Goal: Task Accomplishment & Management: Use online tool/utility

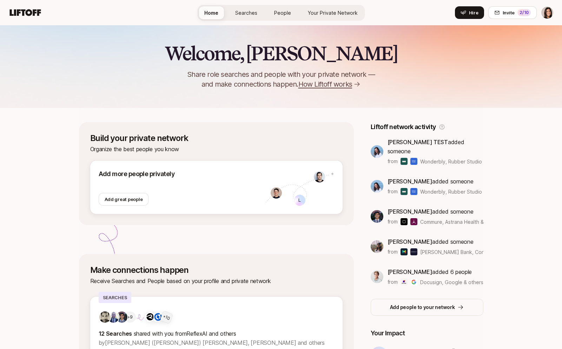
scroll to position [113, 0]
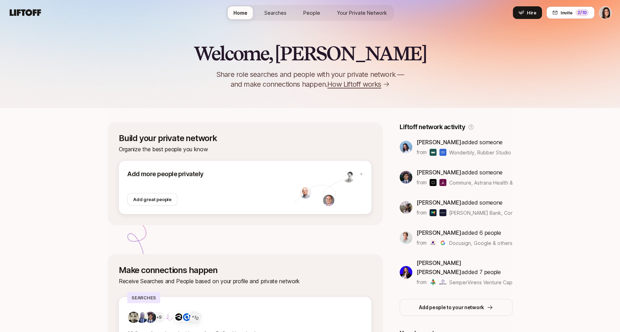
click at [379, 17] on link "Your Private Network" at bounding box center [361, 12] width 61 height 13
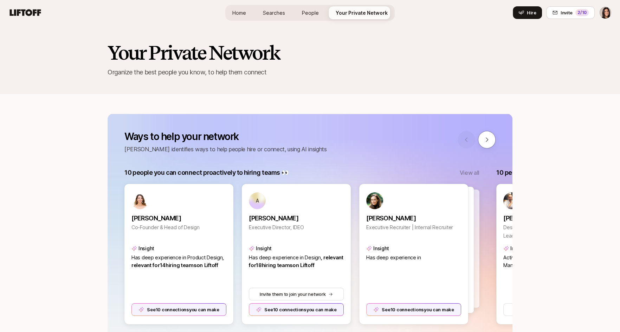
click at [249, 8] on link "Home" at bounding box center [239, 12] width 25 height 13
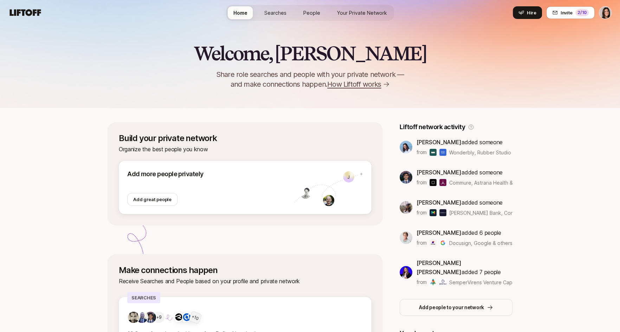
click at [347, 14] on span "Your Private Network" at bounding box center [362, 12] width 50 height 7
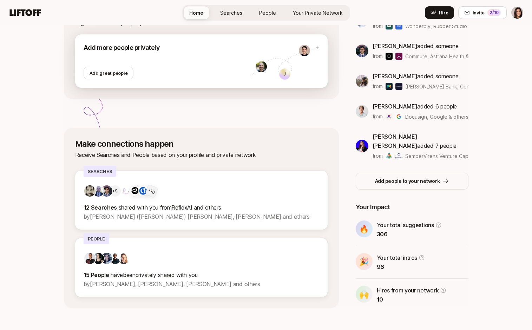
scroll to position [133, 0]
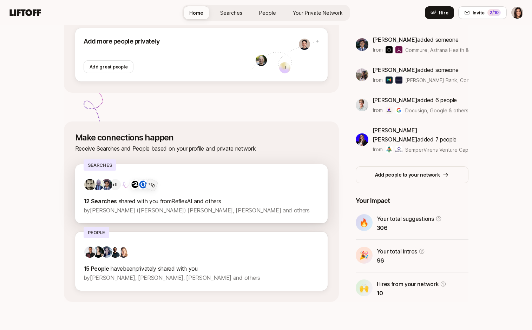
click at [172, 216] on div "+9 + 10 12 Searches shared with you from ReflexAI and others by Jonathan (Jaspe…" at bounding box center [201, 193] width 253 height 59
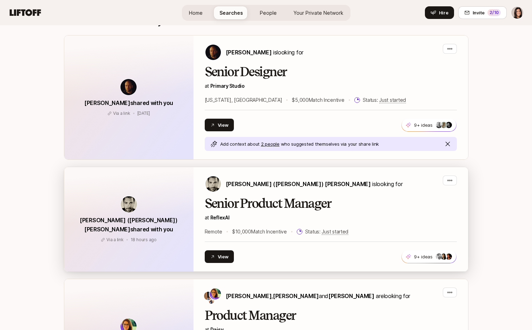
scroll to position [299, 0]
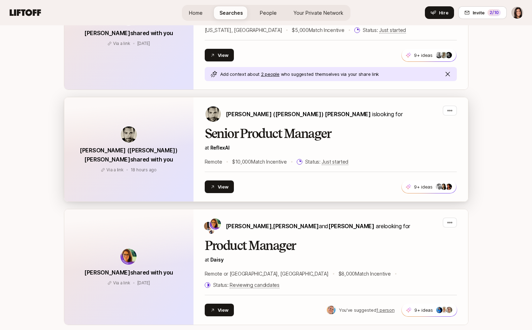
click at [266, 147] on p "at ReflexAI" at bounding box center [331, 148] width 252 height 8
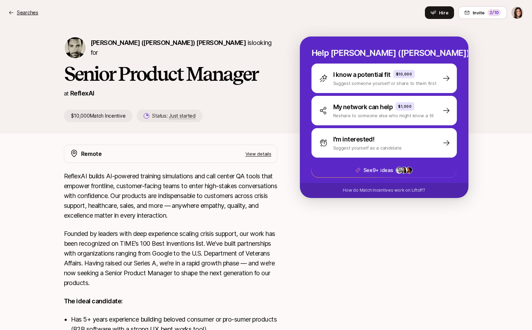
click at [34, 12] on p "Searches" at bounding box center [27, 12] width 21 height 8
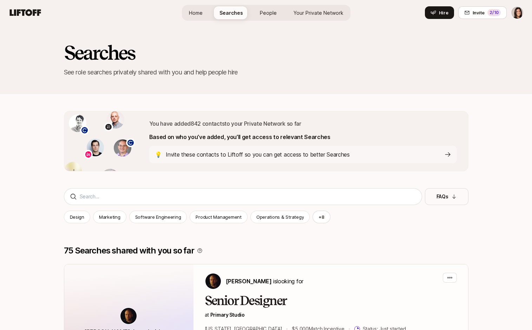
click at [195, 18] on link "Home" at bounding box center [195, 12] width 25 height 13
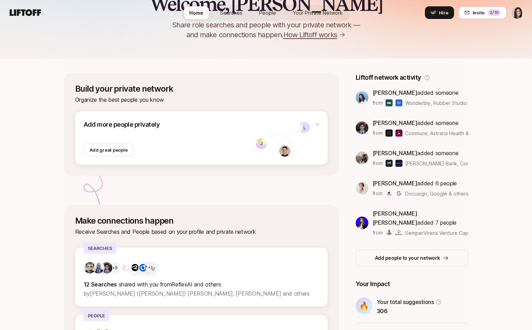
scroll to position [133, 0]
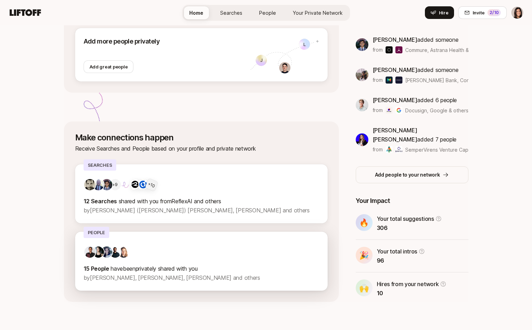
click at [219, 235] on div "15 People have been privately shared with you by Fawzi Itani, Cassandra Marketo…" at bounding box center [201, 261] width 253 height 59
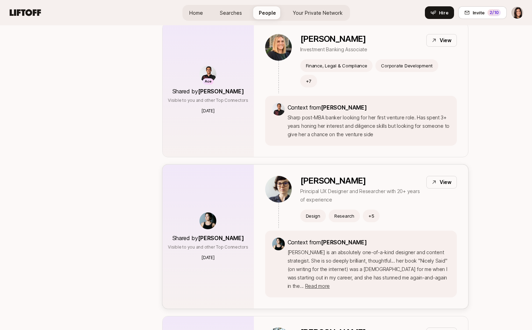
scroll to position [137, 0]
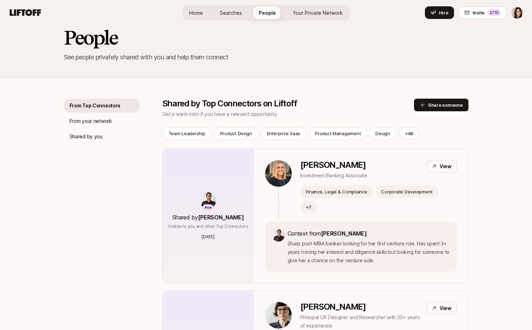
scroll to position [6, 0]
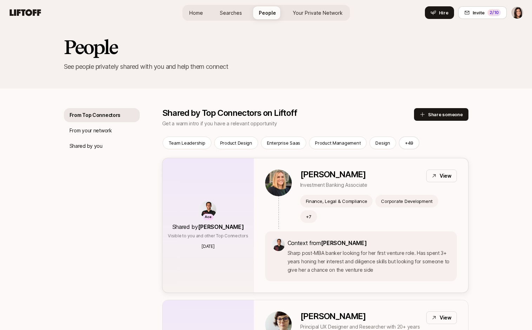
click at [342, 165] on div "Sofie Pietrantonio Investment Banking Associate View Finance, Legal & Complianc…" at bounding box center [361, 225] width 214 height 134
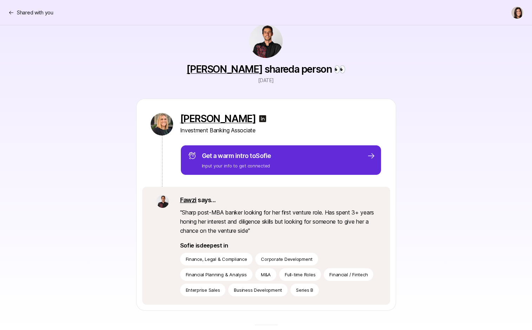
scroll to position [2, 0]
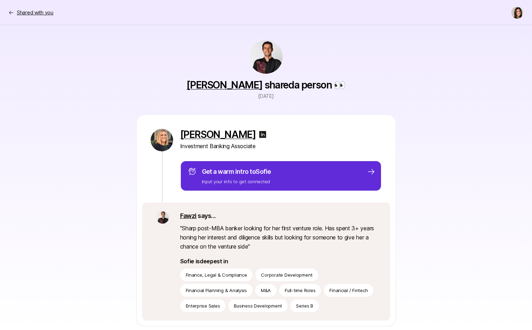
click at [46, 13] on p "Shared with you" at bounding box center [35, 12] width 37 height 8
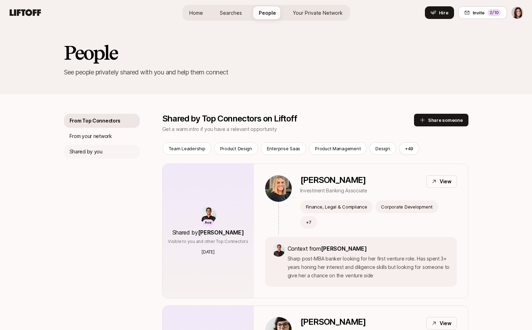
click at [81, 153] on p "Shared by you" at bounding box center [86, 152] width 33 height 8
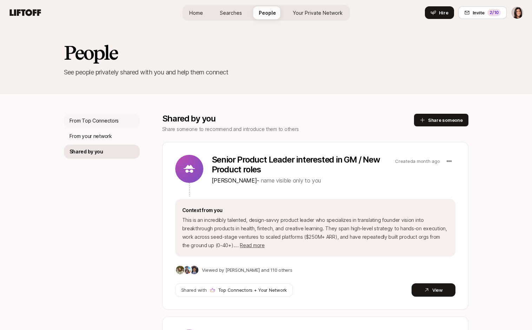
click at [99, 120] on p "From Top Connectors" at bounding box center [95, 121] width 50 height 8
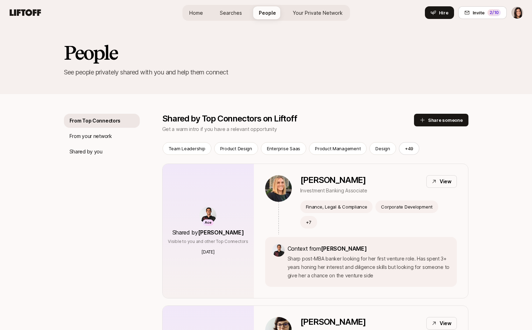
click at [232, 17] on link "Searches" at bounding box center [230, 12] width 33 height 13
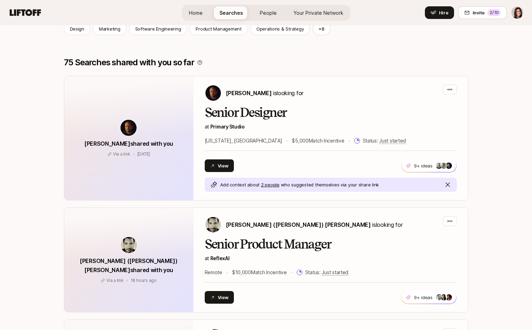
scroll to position [183, 0]
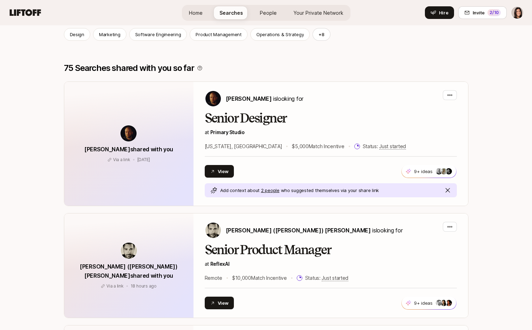
click at [309, 9] on span "Your Private Network" at bounding box center [319, 12] width 50 height 7
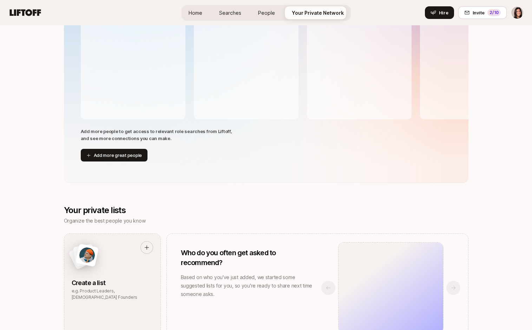
scroll to position [214, 0]
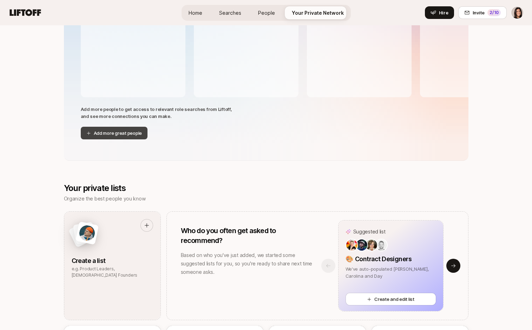
click at [132, 133] on button "Add more great people" at bounding box center [114, 133] width 67 height 13
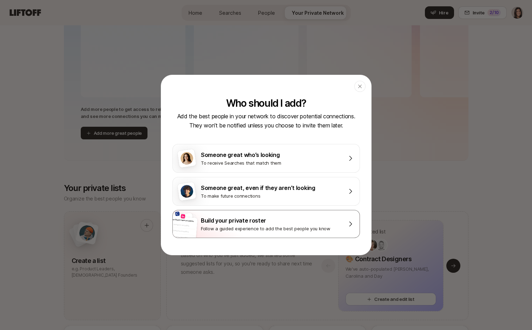
click at [221, 213] on div "Your Dream Team at Airbnb Someone incredible Someone incredible Someone incredi…" at bounding box center [266, 224] width 188 height 28
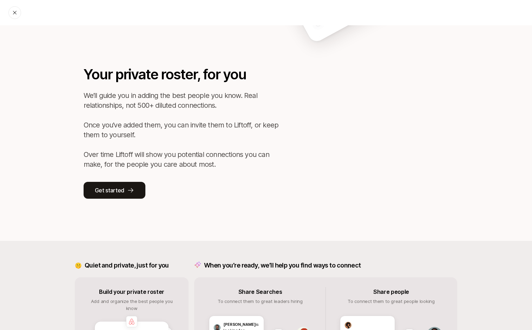
scroll to position [28, 0]
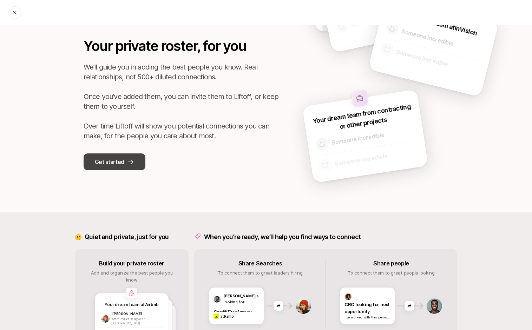
click at [133, 169] on button "Get started" at bounding box center [115, 161] width 62 height 17
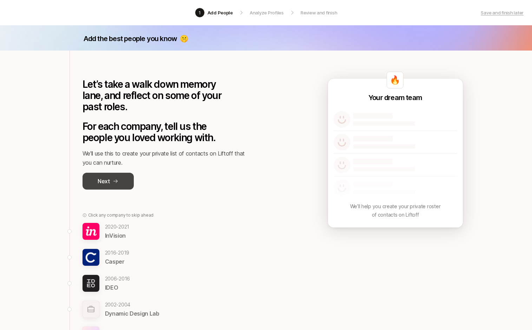
click at [118, 189] on button "Next" at bounding box center [108, 181] width 51 height 17
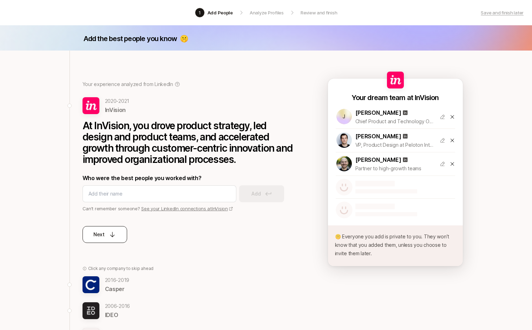
click at [104, 238] on p "Next" at bounding box center [98, 234] width 11 height 8
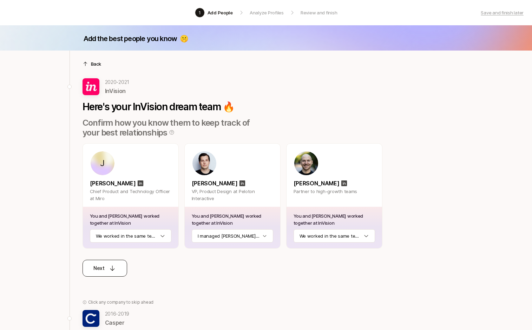
click at [104, 276] on button "Next" at bounding box center [105, 268] width 45 height 17
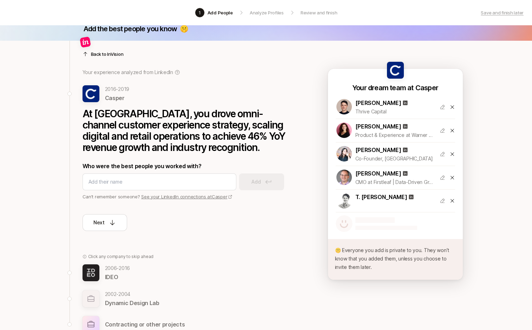
scroll to position [13, 0]
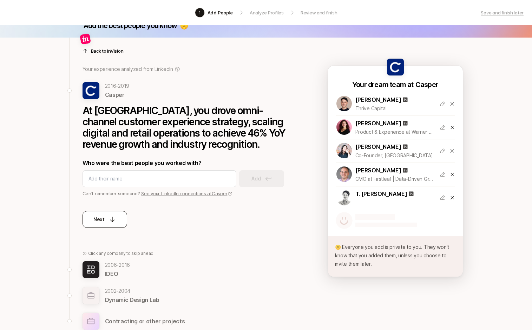
click at [111, 223] on div "Next" at bounding box center [104, 219] width 22 height 8
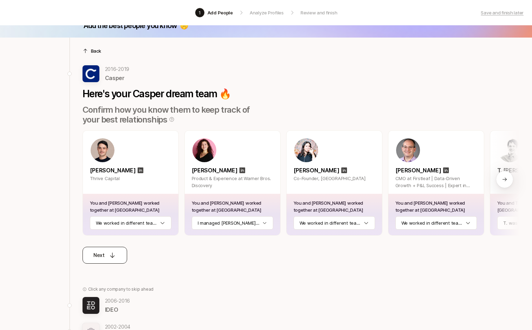
click at [101, 254] on p "Next" at bounding box center [98, 255] width 11 height 8
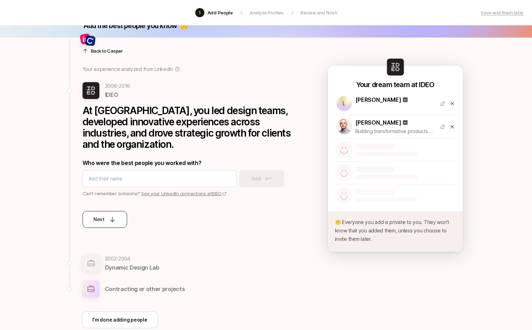
click at [112, 223] on div "Next" at bounding box center [104, 219] width 22 height 8
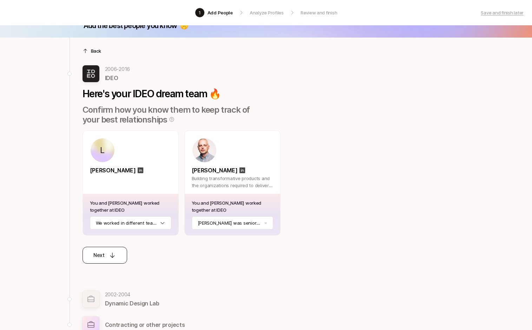
click at [100, 251] on p "Next" at bounding box center [98, 255] width 11 height 8
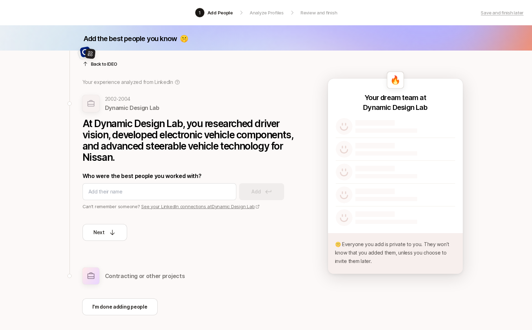
scroll to position [30, 0]
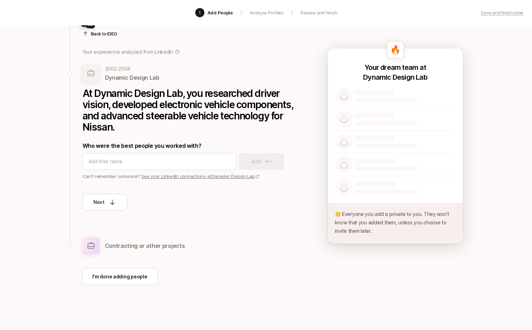
click at [109, 255] on div "Back to IDEO Your experience analyzed from LinkedIn 2002 - 2004 Dynamic Design …" at bounding box center [184, 144] width 229 height 248
click at [109, 278] on p "I'm done adding people" at bounding box center [119, 277] width 55 height 8
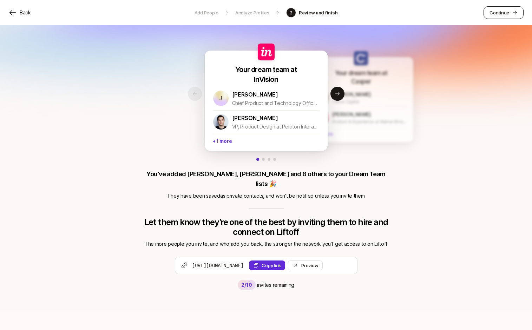
click at [502, 13] on p "Continue" at bounding box center [500, 12] width 20 height 7
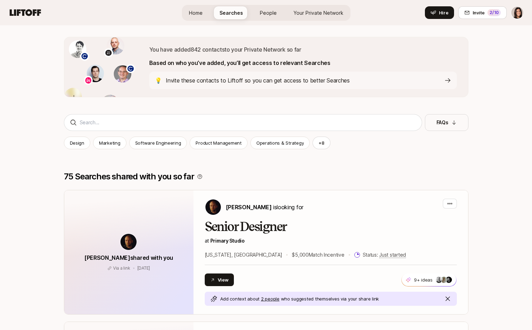
scroll to position [71, 0]
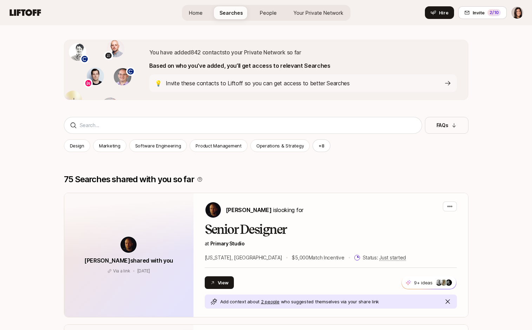
click at [327, 17] on link "Your Private Network" at bounding box center [318, 12] width 61 height 13
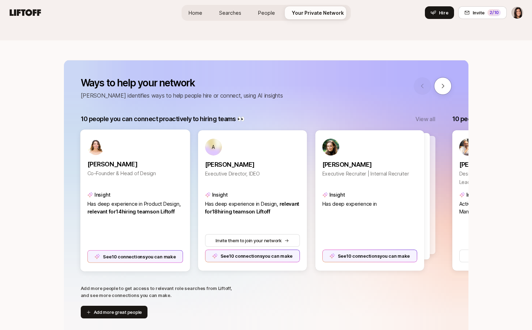
scroll to position [73, 0]
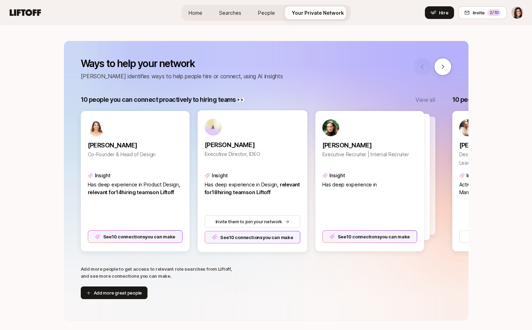
click at [262, 233] on div "See 10 connections you can make" at bounding box center [252, 237] width 96 height 13
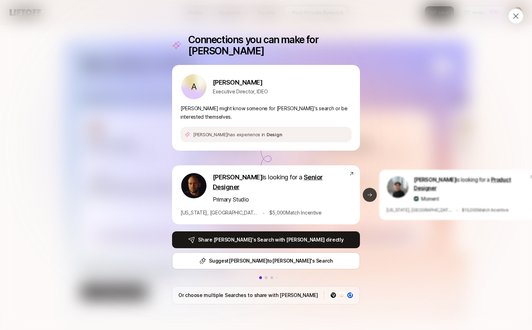
click at [367, 192] on icon at bounding box center [370, 195] width 6 height 6
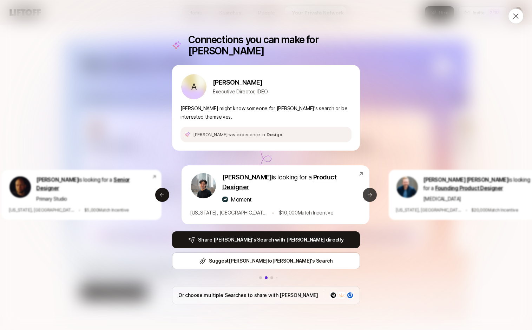
click at [367, 189] on button "Next slide" at bounding box center [370, 195] width 14 height 14
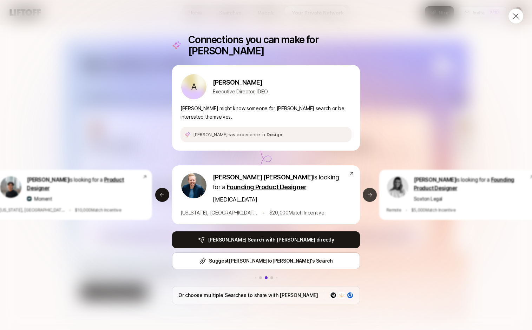
click at [367, 190] on button "Next slide" at bounding box center [370, 195] width 14 height 14
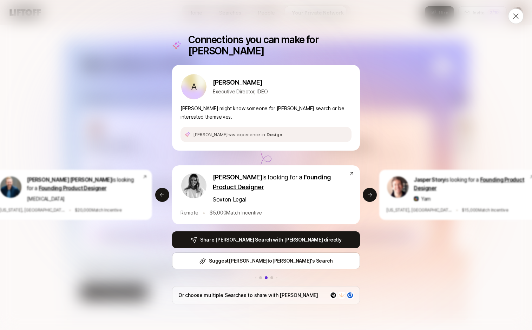
click at [515, 14] on icon at bounding box center [516, 16] width 8 height 8
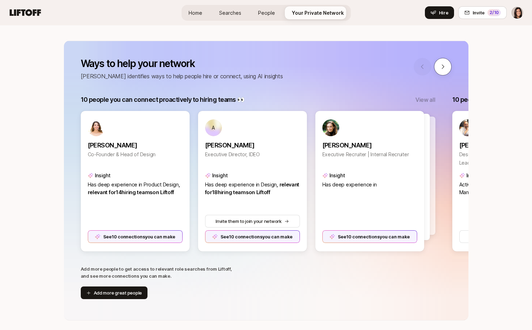
click at [444, 69] on icon at bounding box center [443, 67] width 6 height 6
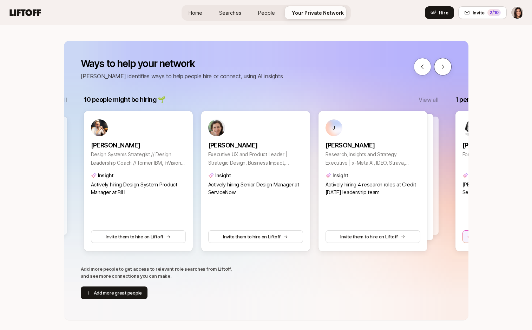
scroll to position [0, 372]
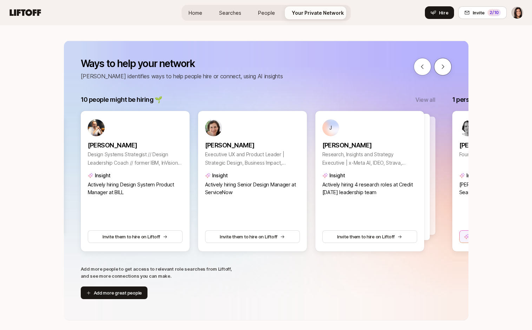
click at [442, 65] on icon at bounding box center [443, 67] width 6 height 6
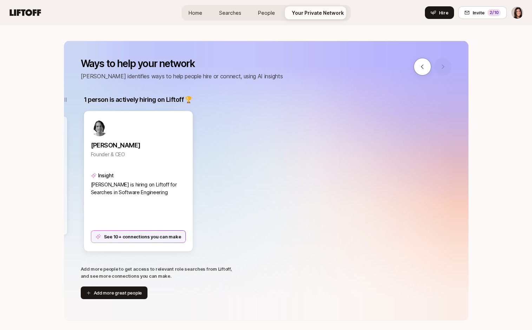
scroll to position [0, 743]
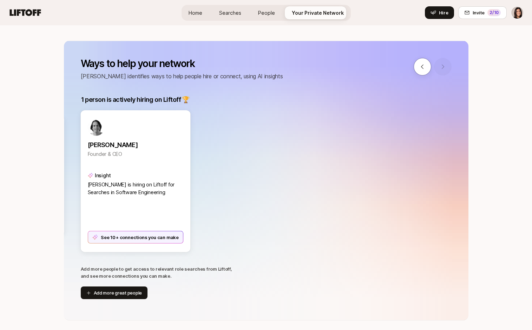
click at [134, 240] on div "See 10+ connections you can make" at bounding box center [135, 237] width 96 height 13
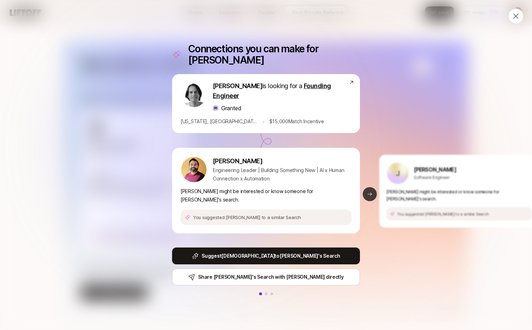
click at [372, 192] on button "Next slide" at bounding box center [370, 194] width 14 height 14
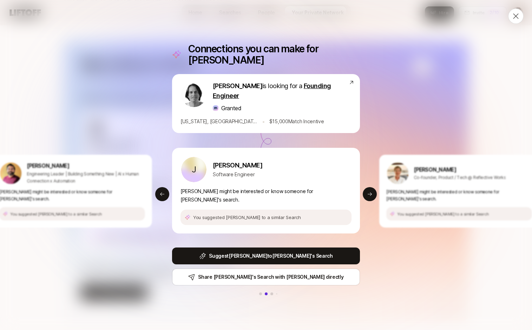
click at [509, 18] on div at bounding box center [515, 15] width 15 height 15
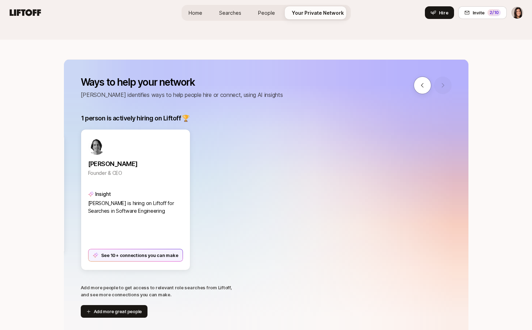
scroll to position [48, 0]
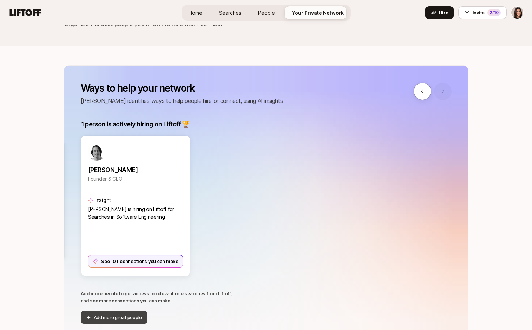
click at [103, 322] on button "Add more great people" at bounding box center [114, 317] width 67 height 13
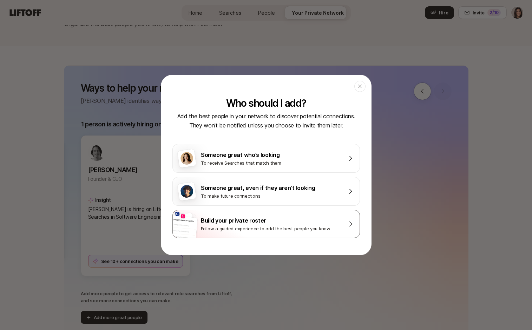
click at [220, 231] on div "Follow a guided experience to add the best people you know" at bounding box center [271, 228] width 140 height 7
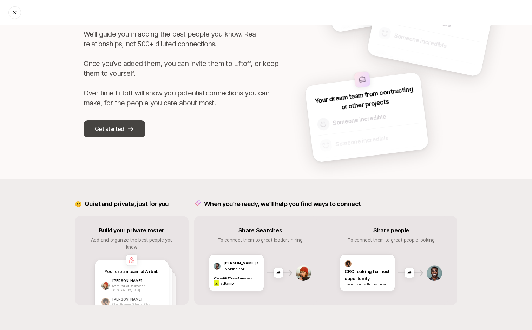
click at [112, 122] on button "Get started" at bounding box center [115, 128] width 62 height 17
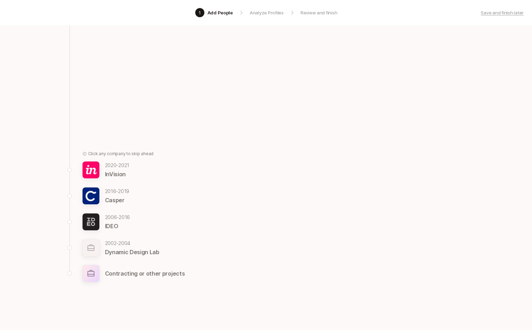
scroll to position [30, 0]
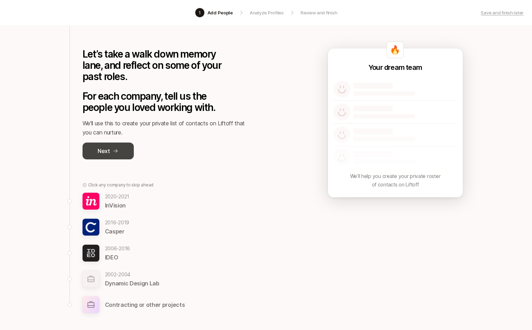
click at [123, 158] on button "Next" at bounding box center [108, 151] width 51 height 17
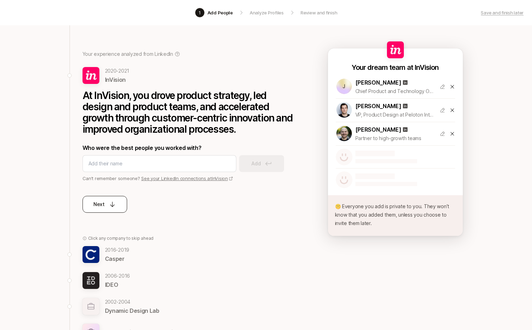
click at [109, 198] on button "Next" at bounding box center [105, 204] width 45 height 17
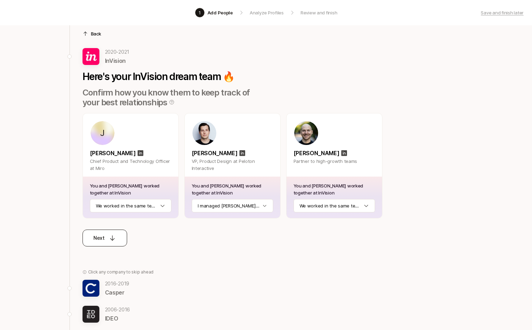
scroll to position [42, 0]
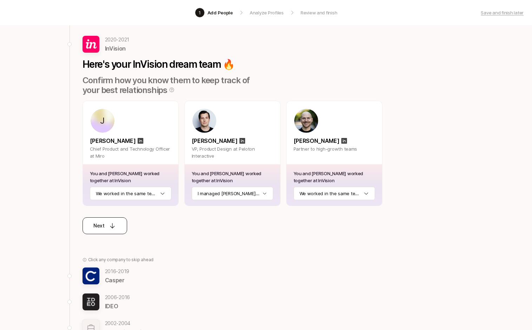
click at [103, 226] on p "Next" at bounding box center [98, 226] width 11 height 8
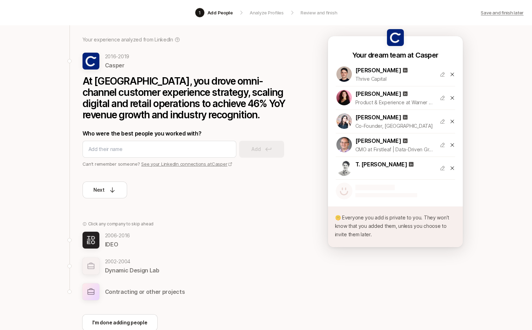
click at [484, 11] on p "Save and finish later" at bounding box center [502, 12] width 43 height 7
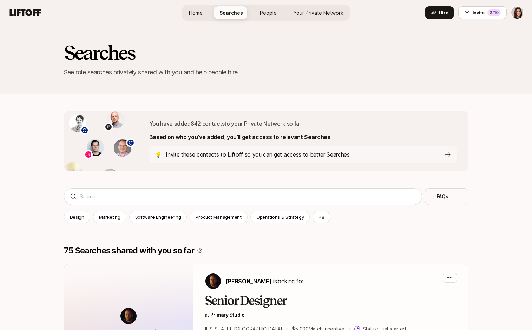
click at [304, 7] on link "Your Private Network" at bounding box center [318, 12] width 61 height 13
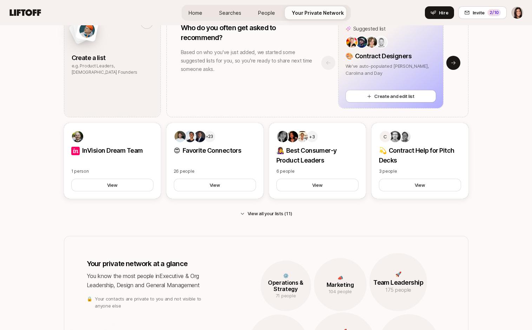
scroll to position [383, 0]
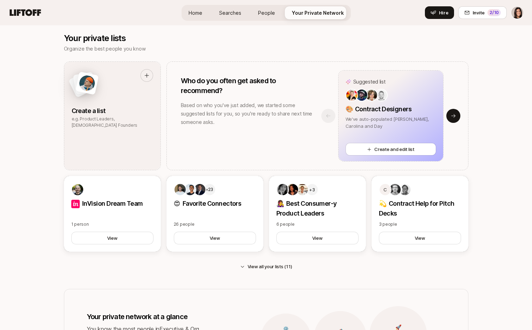
click at [456, 106] on div "Suggested list 🎨 Contract Designers We've auto-populated Anna, Ben, Carolina an…" at bounding box center [391, 115] width 155 height 91
click at [455, 114] on icon at bounding box center [454, 116] width 6 height 6
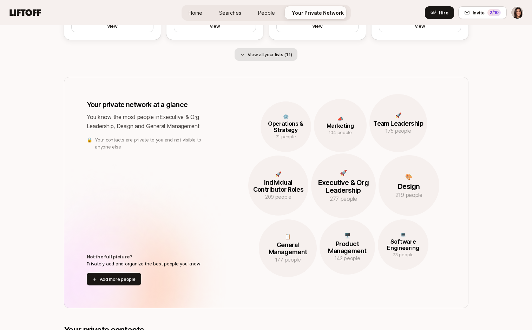
scroll to position [606, 0]
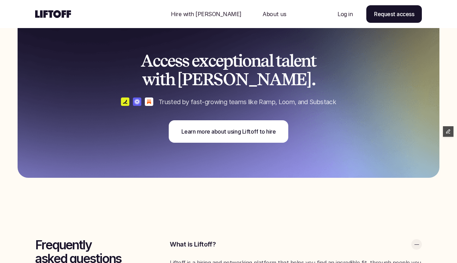
scroll to position [1645, 0]
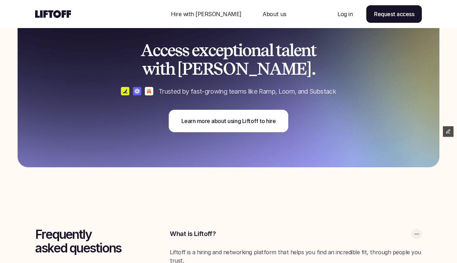
click at [202, 12] on p "Hire with [PERSON_NAME]" at bounding box center [206, 14] width 71 height 8
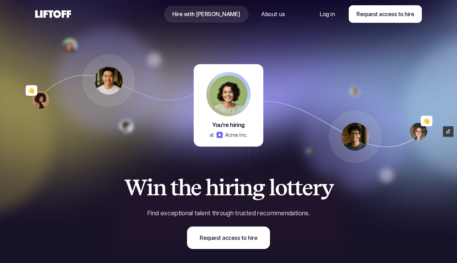
click at [262, 16] on p "About us" at bounding box center [273, 14] width 24 height 8
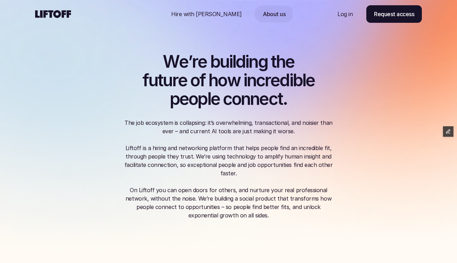
click at [59, 12] on use at bounding box center [53, 14] width 36 height 8
